Goal: Entertainment & Leisure: Consume media (video, audio)

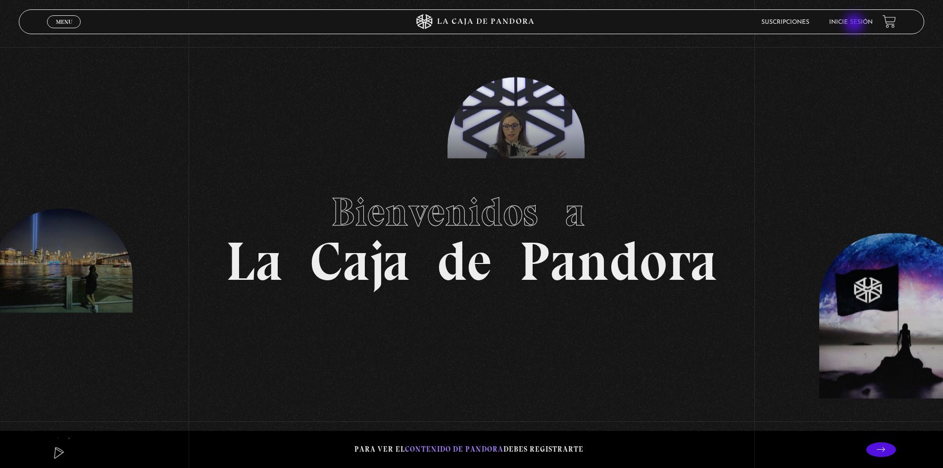
click at [856, 24] on link "Inicie sesión" at bounding box center [851, 22] width 44 height 6
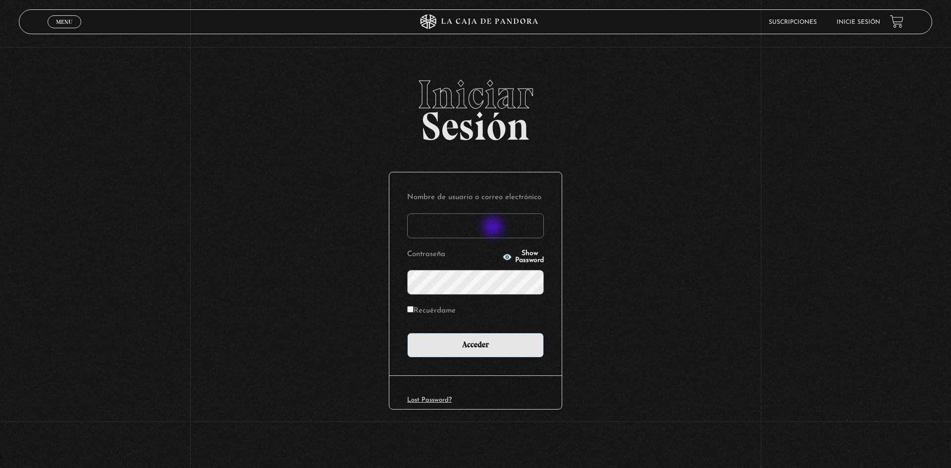
click at [494, 228] on input "Nombre de usuario o correo electrónico" at bounding box center [475, 225] width 137 height 25
type input "rosibel.corrales39@gmail.com"
click at [407, 333] on input "Acceder" at bounding box center [475, 345] width 137 height 25
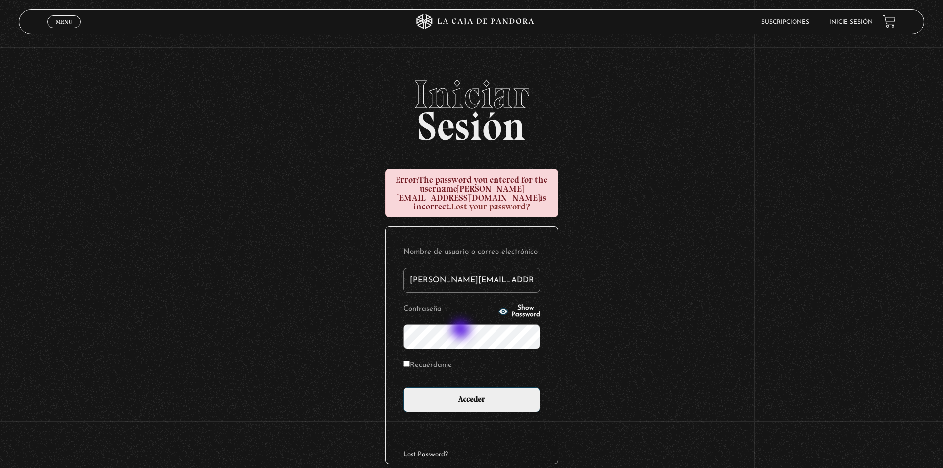
click at [404, 387] on input "Acceder" at bounding box center [472, 399] width 137 height 25
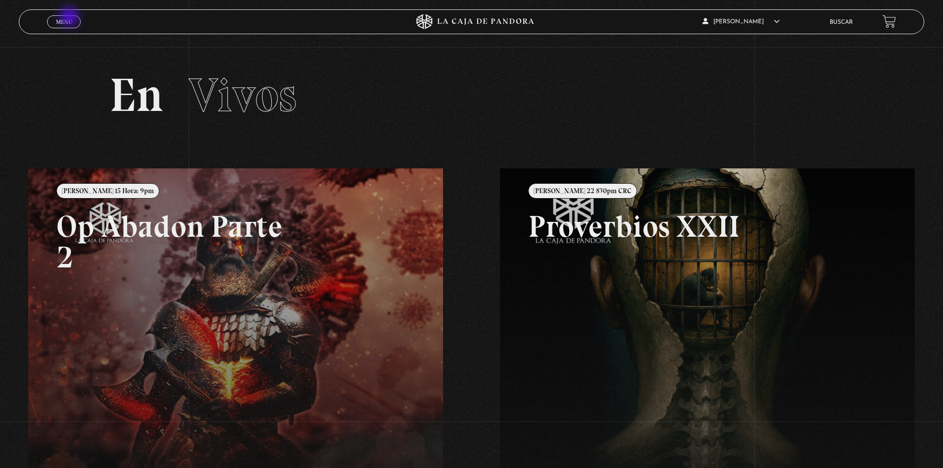
click at [70, 19] on span "Menu" at bounding box center [64, 22] width 16 height 6
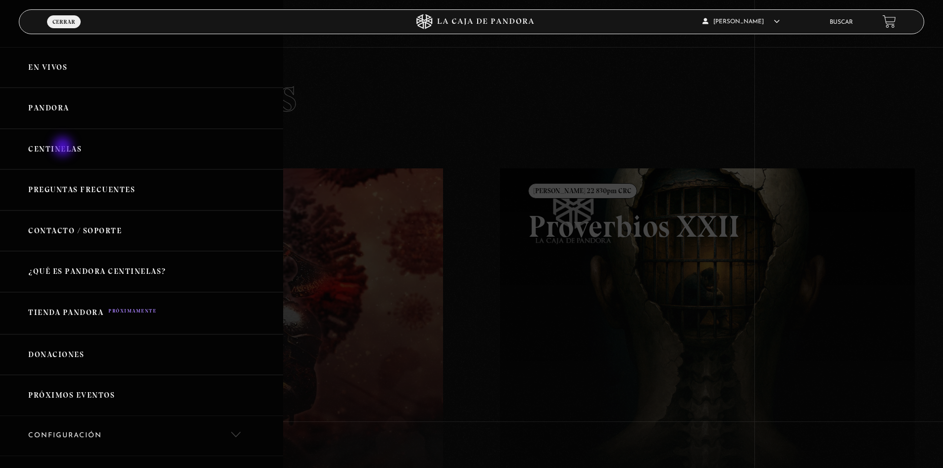
click at [64, 148] on link "Centinelas" at bounding box center [141, 149] width 283 height 41
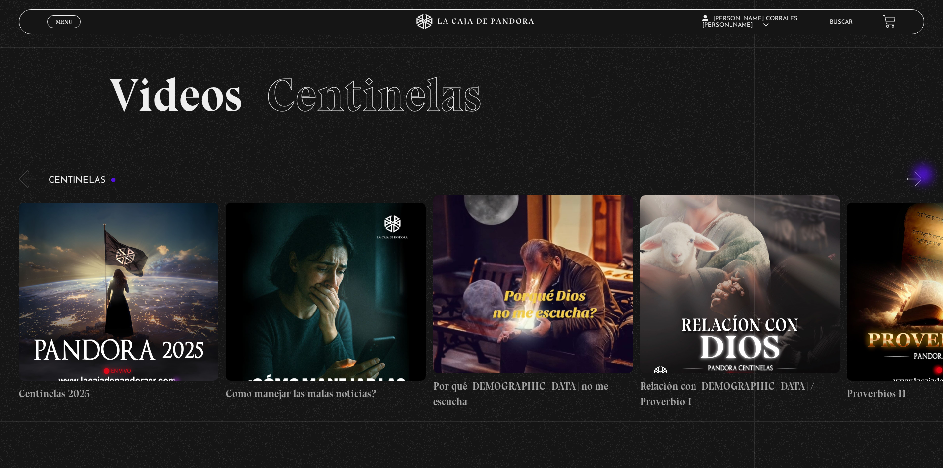
click at [924, 176] on button "»" at bounding box center [916, 178] width 17 height 17
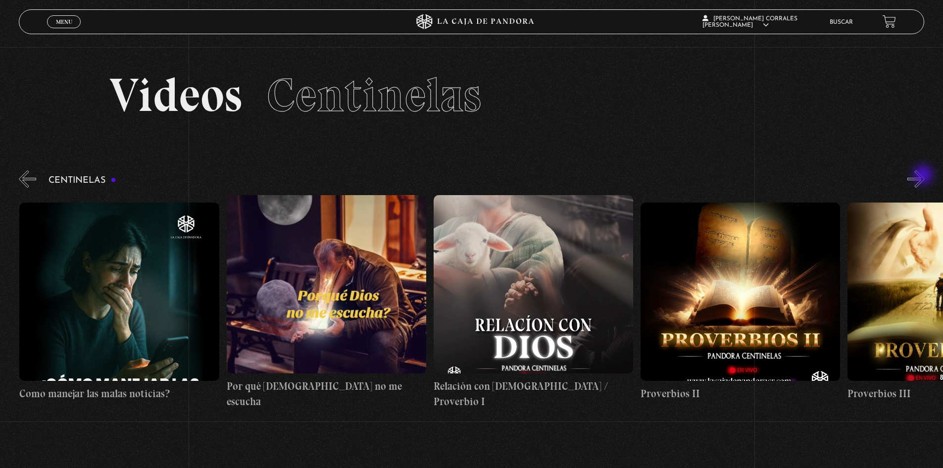
click at [924, 176] on button "»" at bounding box center [916, 178] width 17 height 17
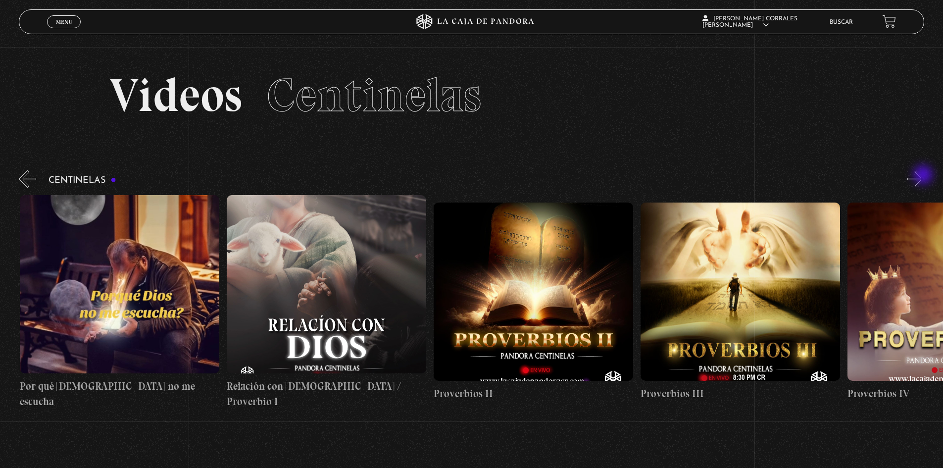
click at [924, 176] on button "»" at bounding box center [916, 178] width 17 height 17
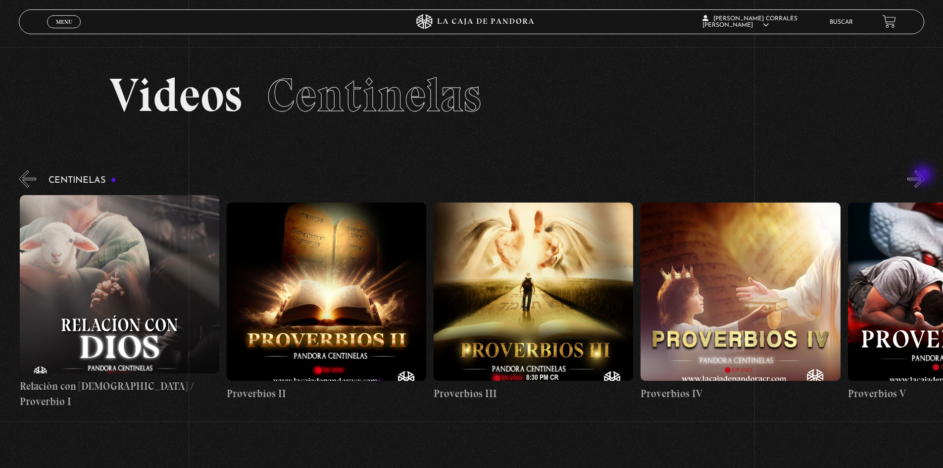
click at [924, 176] on button "»" at bounding box center [916, 178] width 17 height 17
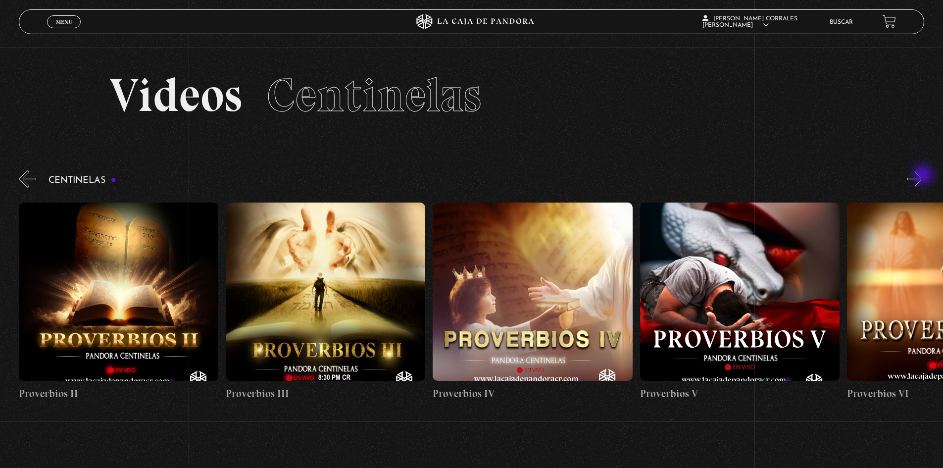
click at [924, 176] on button "»" at bounding box center [916, 178] width 17 height 17
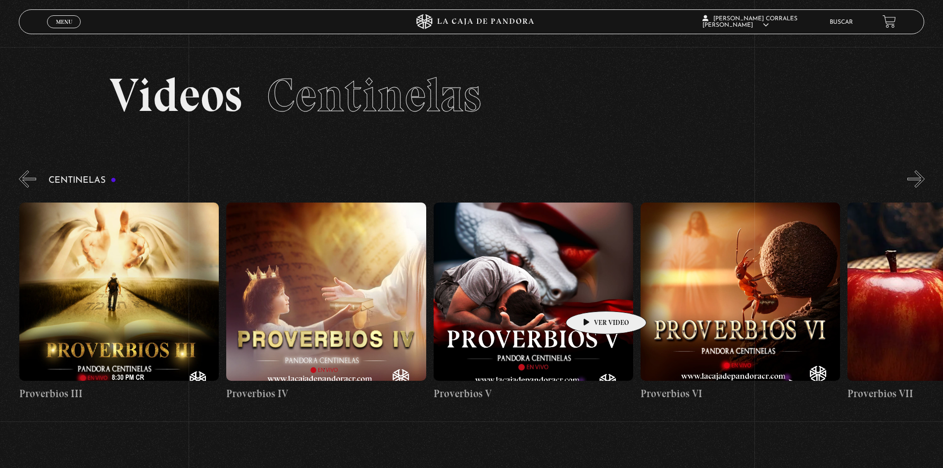
scroll to position [0, 1035]
click at [556, 282] on figure at bounding box center [533, 292] width 200 height 178
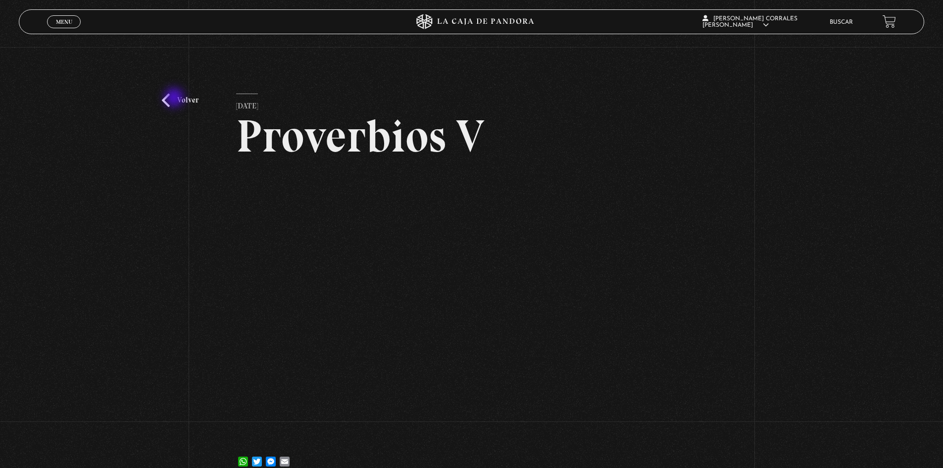
click at [175, 99] on link "Volver" at bounding box center [180, 100] width 37 height 13
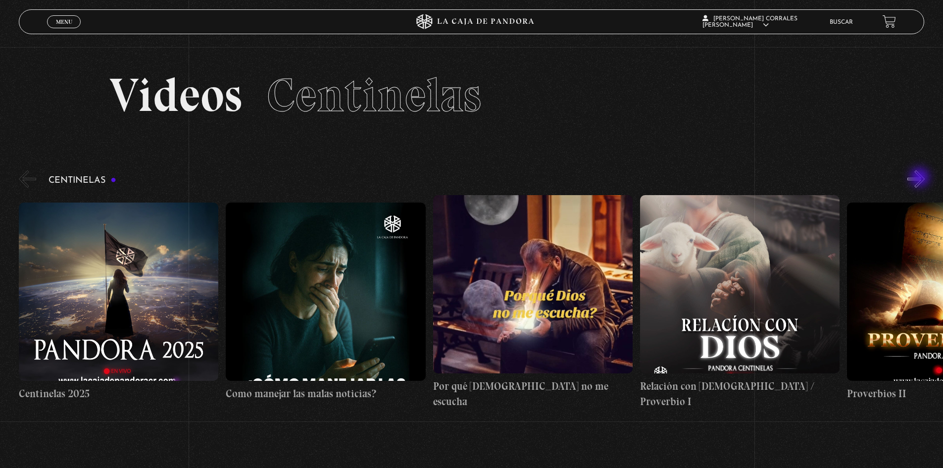
click at [921, 178] on button "»" at bounding box center [916, 178] width 17 height 17
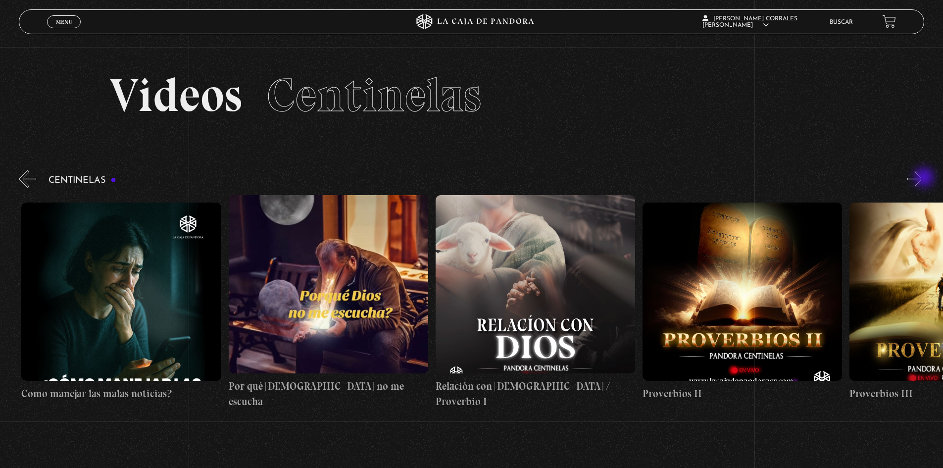
click at [925, 178] on button "»" at bounding box center [916, 178] width 17 height 17
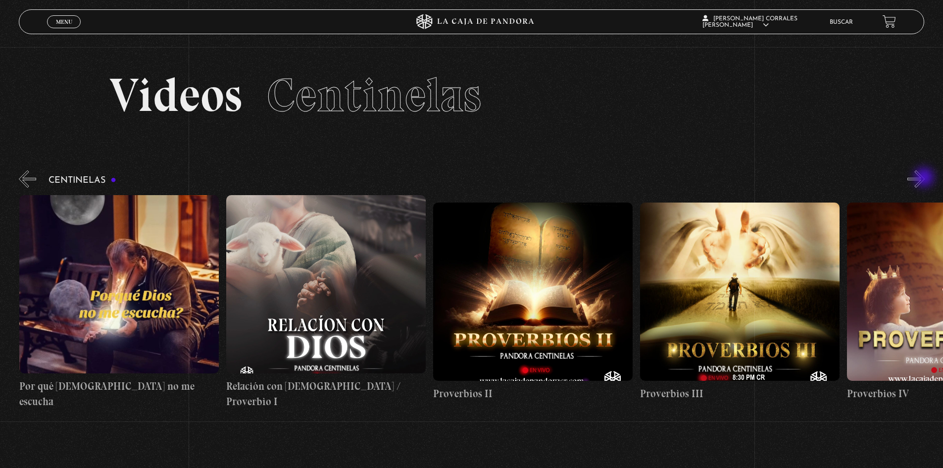
click at [925, 178] on button "»" at bounding box center [916, 178] width 17 height 17
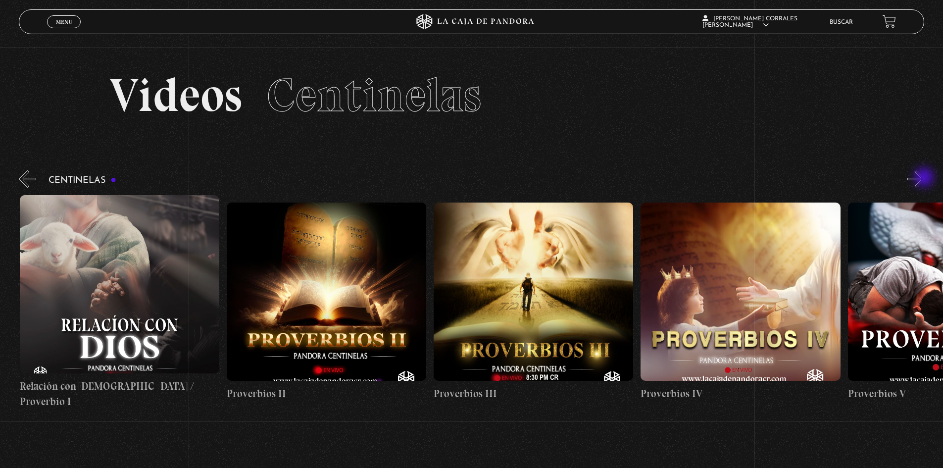
click at [925, 178] on button "»" at bounding box center [916, 178] width 17 height 17
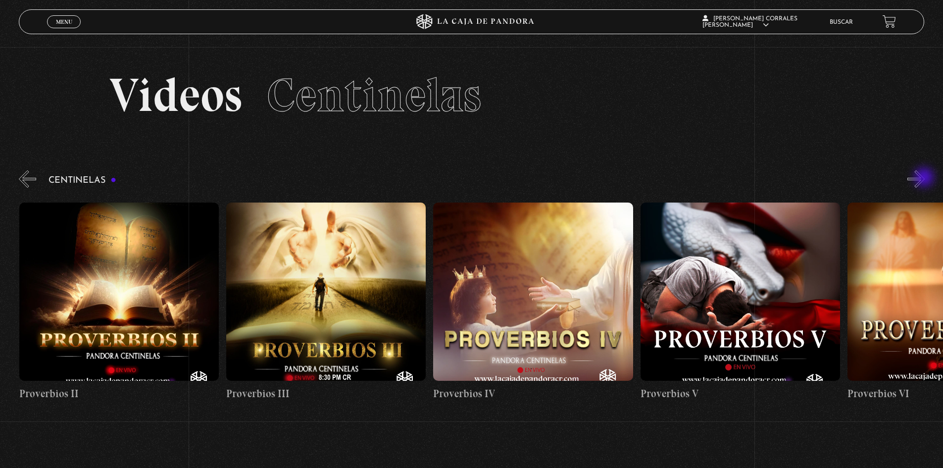
click at [925, 178] on button "»" at bounding box center [916, 178] width 17 height 17
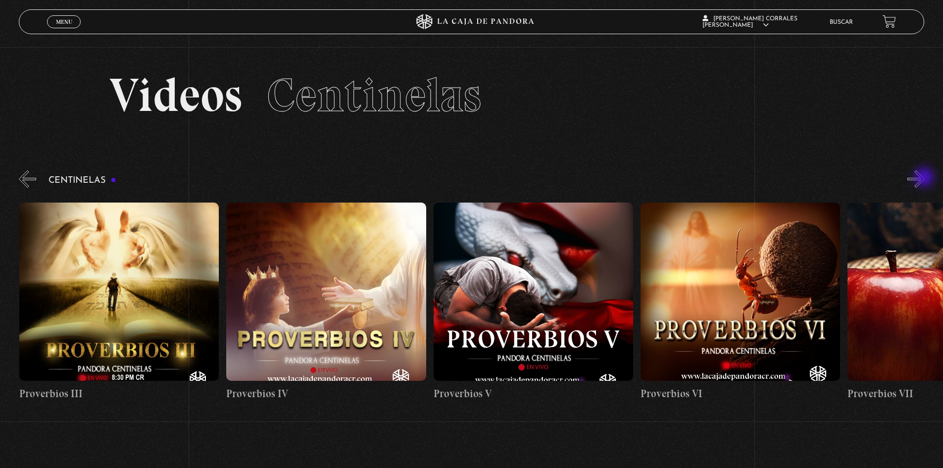
scroll to position [0, 1035]
click at [771, 269] on figure at bounding box center [740, 292] width 200 height 178
